Goal: Use online tool/utility: Utilize a website feature to perform a specific function

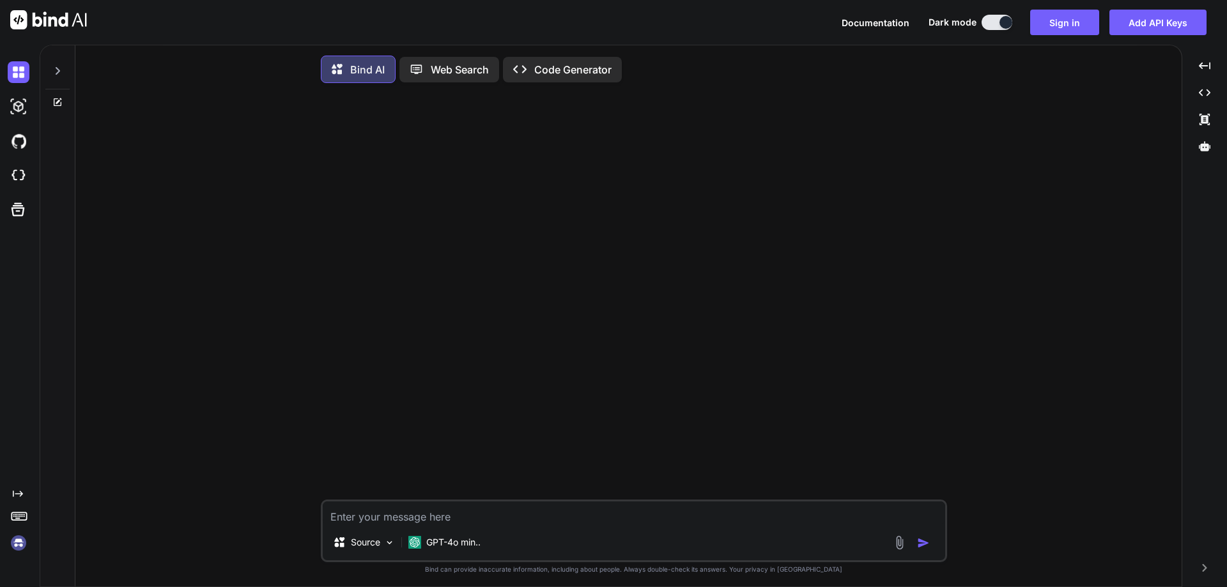
scroll to position [5, 0]
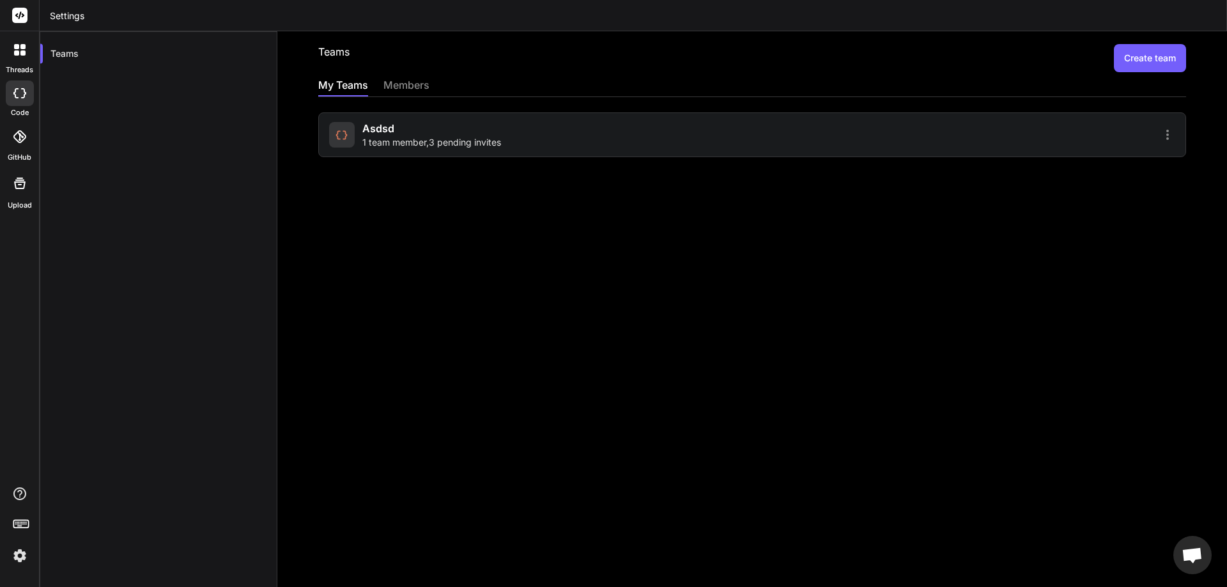
click at [19, 107] on label "code" at bounding box center [20, 112] width 18 height 11
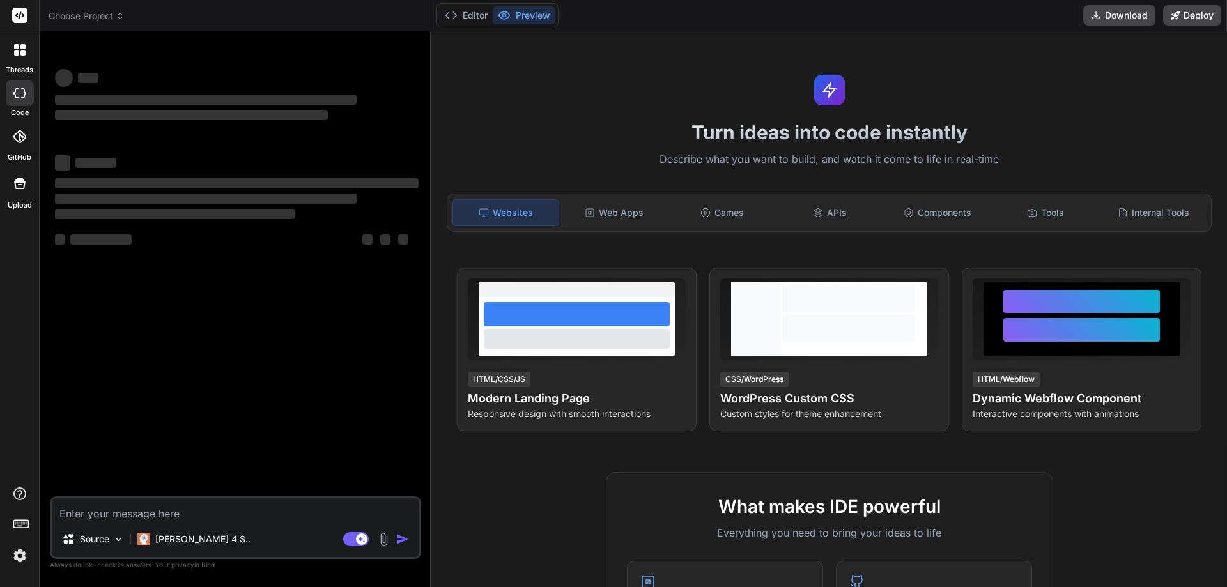
click at [496, 137] on h1 "Turn ideas into code instantly" at bounding box center [829, 132] width 781 height 23
type textarea "x"
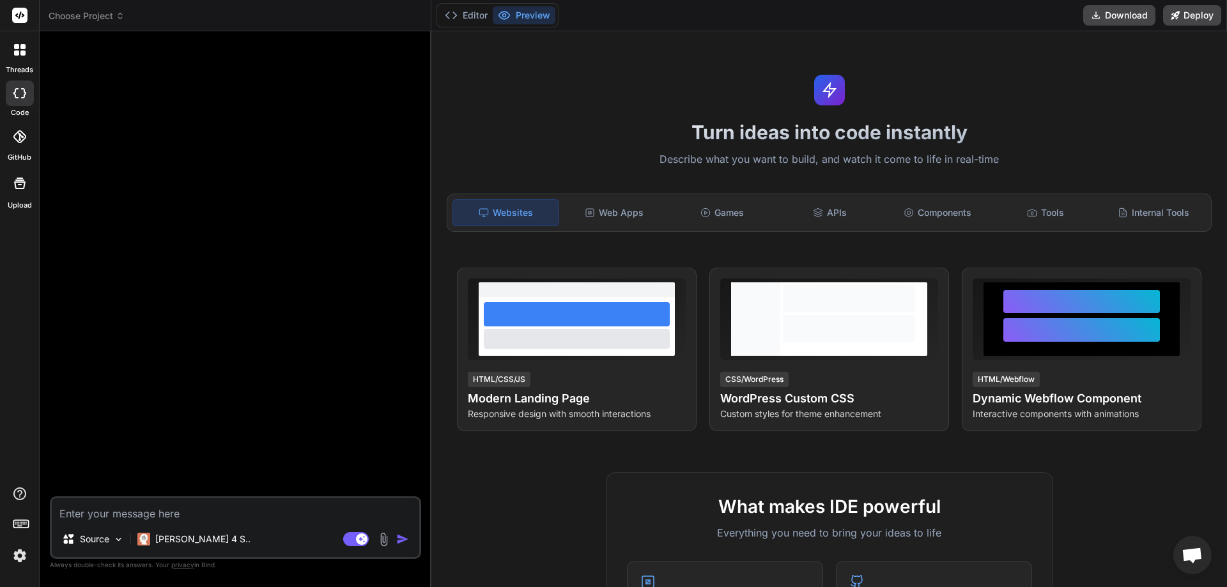
click at [20, 551] on img at bounding box center [20, 556] width 22 height 22
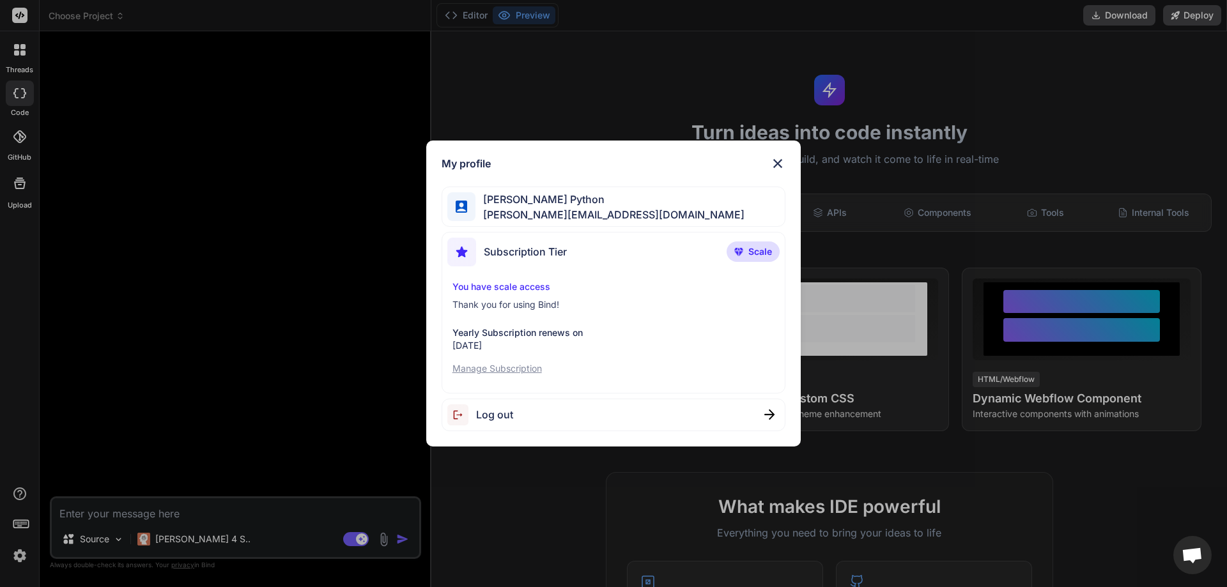
click at [782, 164] on img at bounding box center [777, 163] width 15 height 15
